Goal: Navigation & Orientation: Find specific page/section

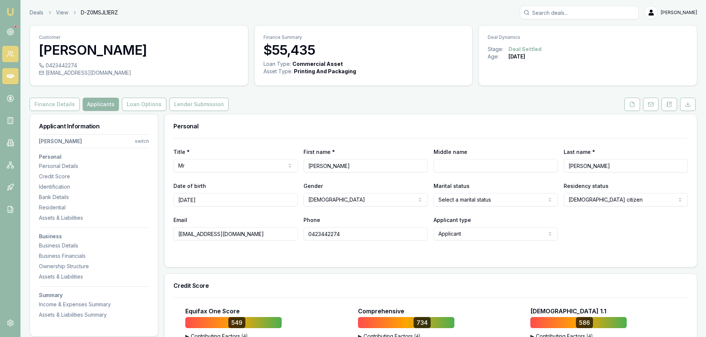
drag, startPoint x: 16, startPoint y: 76, endPoint x: 15, endPoint y: 60, distance: 15.9
click at [16, 76] on link at bounding box center [10, 76] width 16 height 16
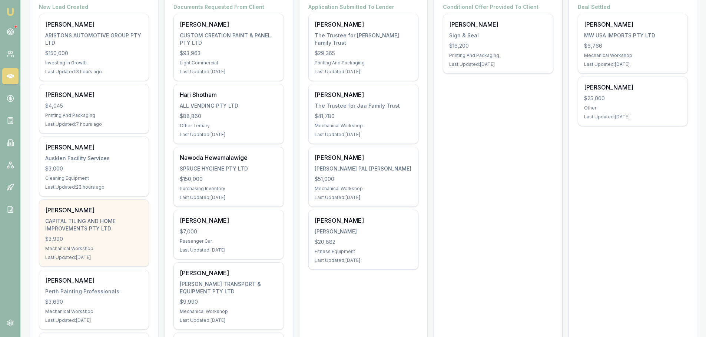
scroll to position [222, 0]
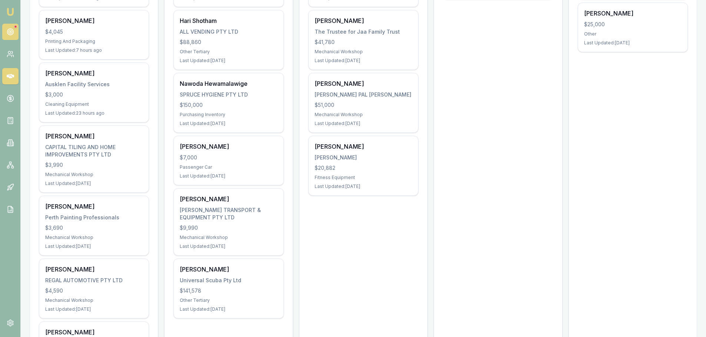
click at [7, 32] on circle at bounding box center [10, 32] width 6 height 6
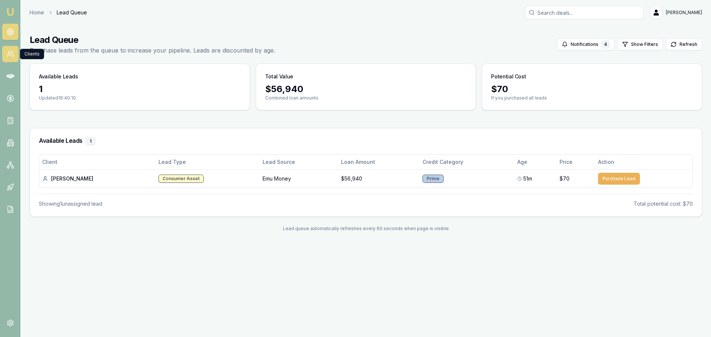
click at [12, 59] on link at bounding box center [10, 54] width 16 height 16
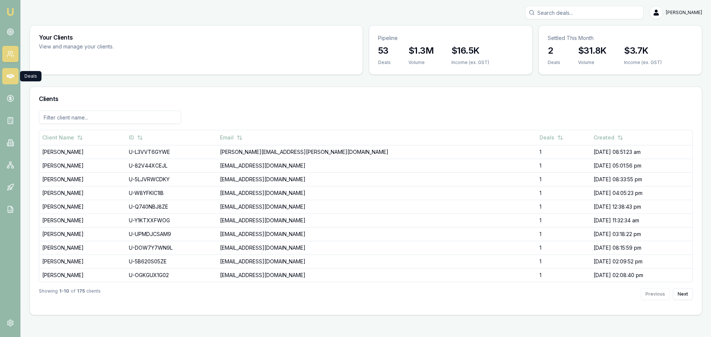
click at [9, 76] on icon at bounding box center [10, 76] width 7 height 4
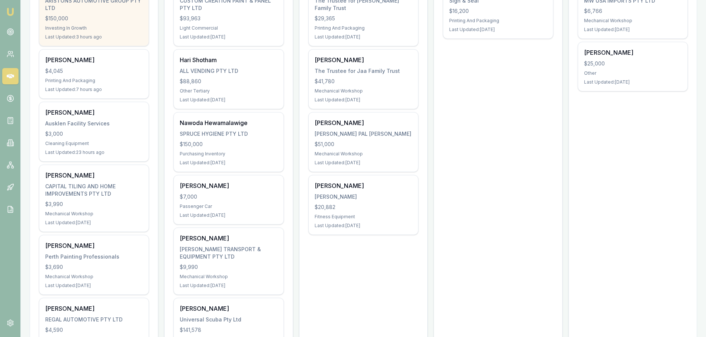
scroll to position [185, 0]
